Goal: Browse casually

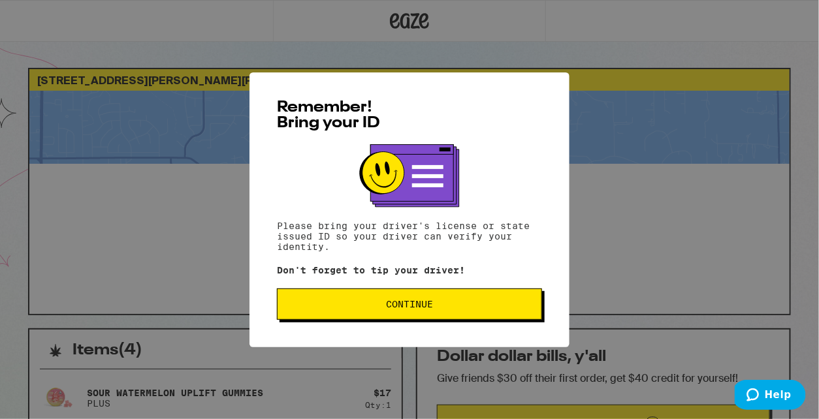
click at [398, 306] on span "Continue" at bounding box center [409, 304] width 47 height 9
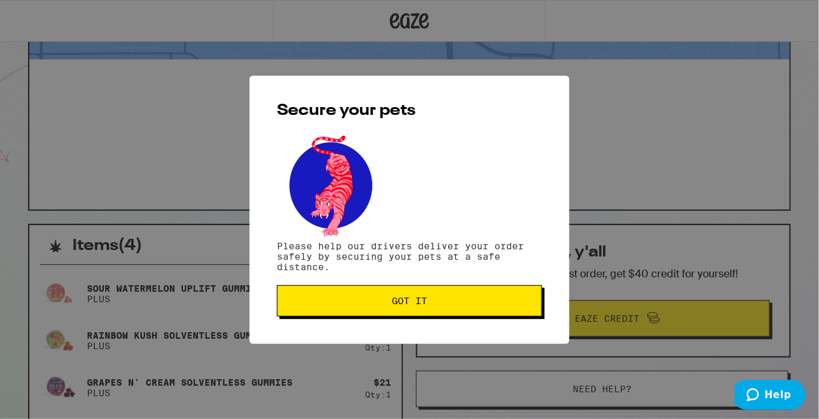
scroll to position [165, 0]
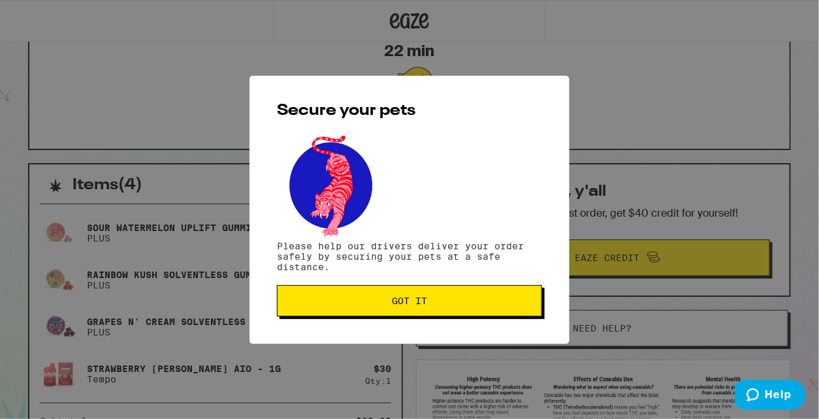
click at [399, 305] on span "Got it" at bounding box center [409, 300] width 35 height 9
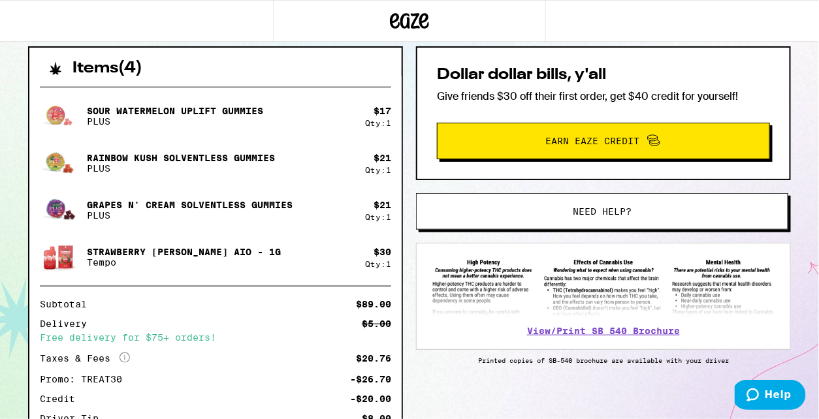
scroll to position [281, 0]
